Goal: Check status: Check status

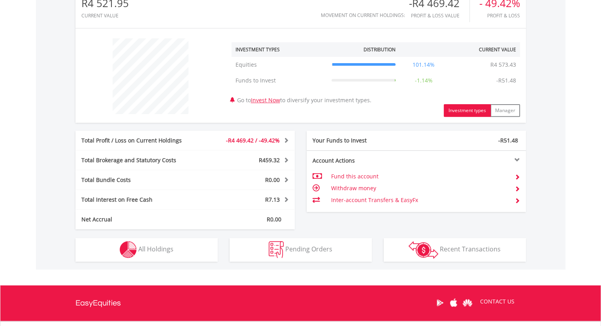
scroll to position [341, 0]
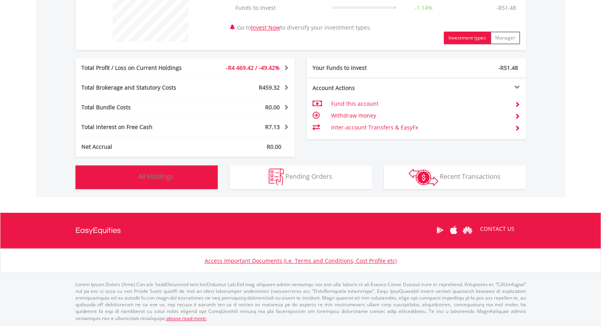
click at [188, 178] on button "Holdings All Holdings" at bounding box center [146, 177] width 142 height 24
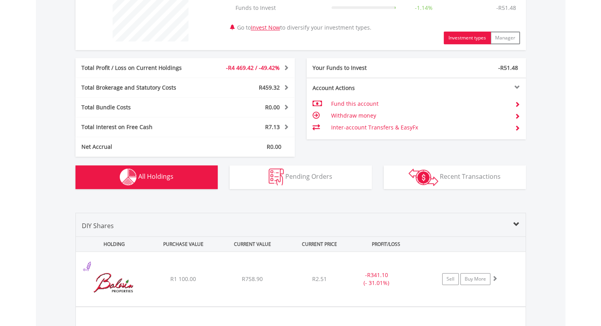
scroll to position [553, 0]
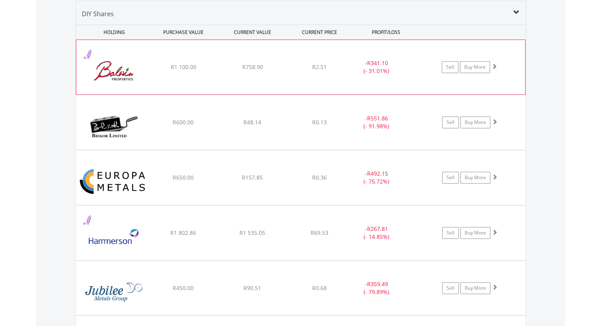
click at [308, 81] on div "﻿ [PERSON_NAME] Properties Limited R1 100.00 R758.90 R2.51 - R341.10 (- 31.01%)…" at bounding box center [300, 67] width 449 height 54
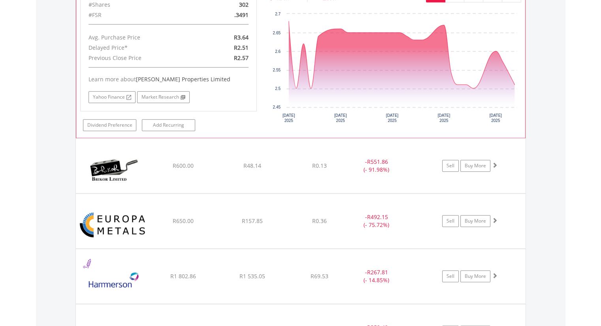
scroll to position [672, 0]
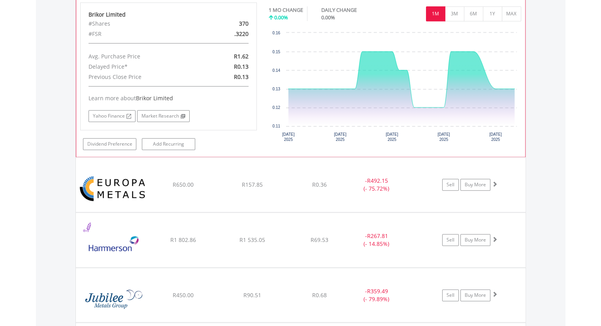
scroll to position [870, 0]
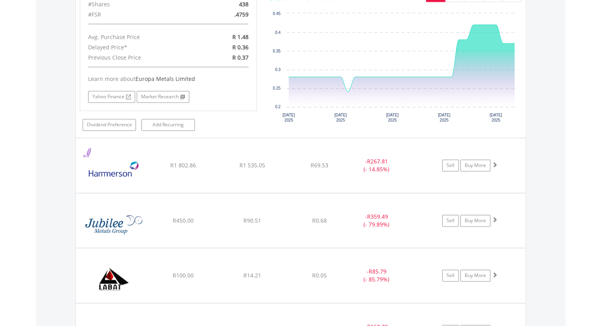
scroll to position [1106, 0]
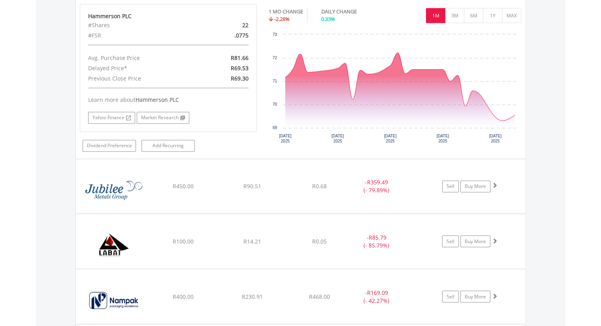
scroll to position [1304, 0]
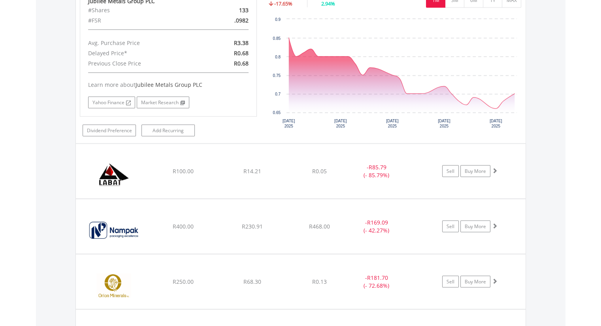
scroll to position [1541, 0]
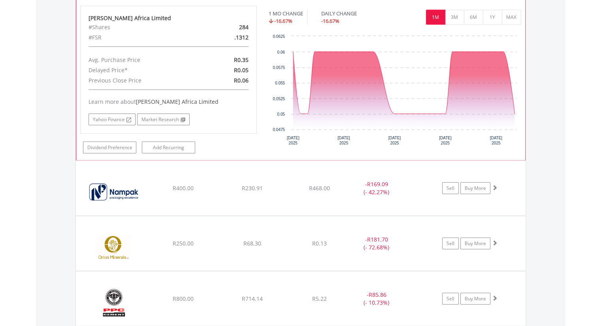
scroll to position [1778, 0]
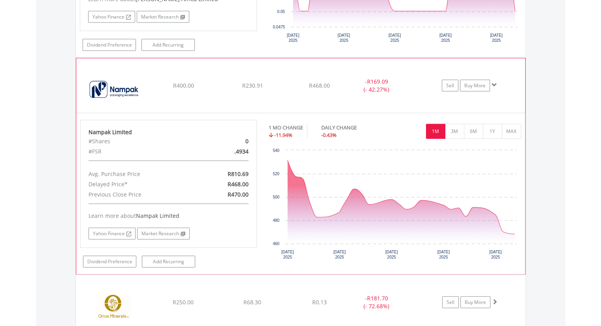
scroll to position [1936, 0]
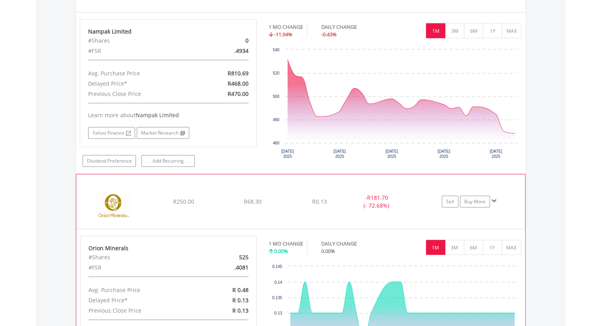
scroll to position [2212, 0]
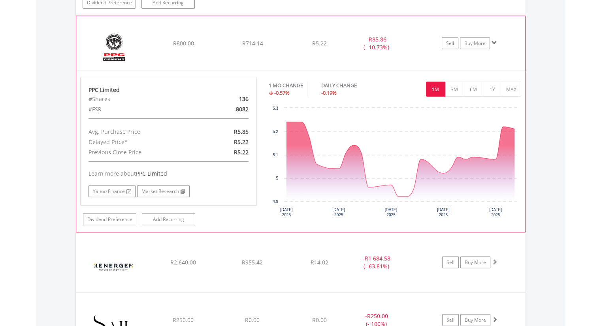
scroll to position [2331, 0]
